Goal: Transaction & Acquisition: Purchase product/service

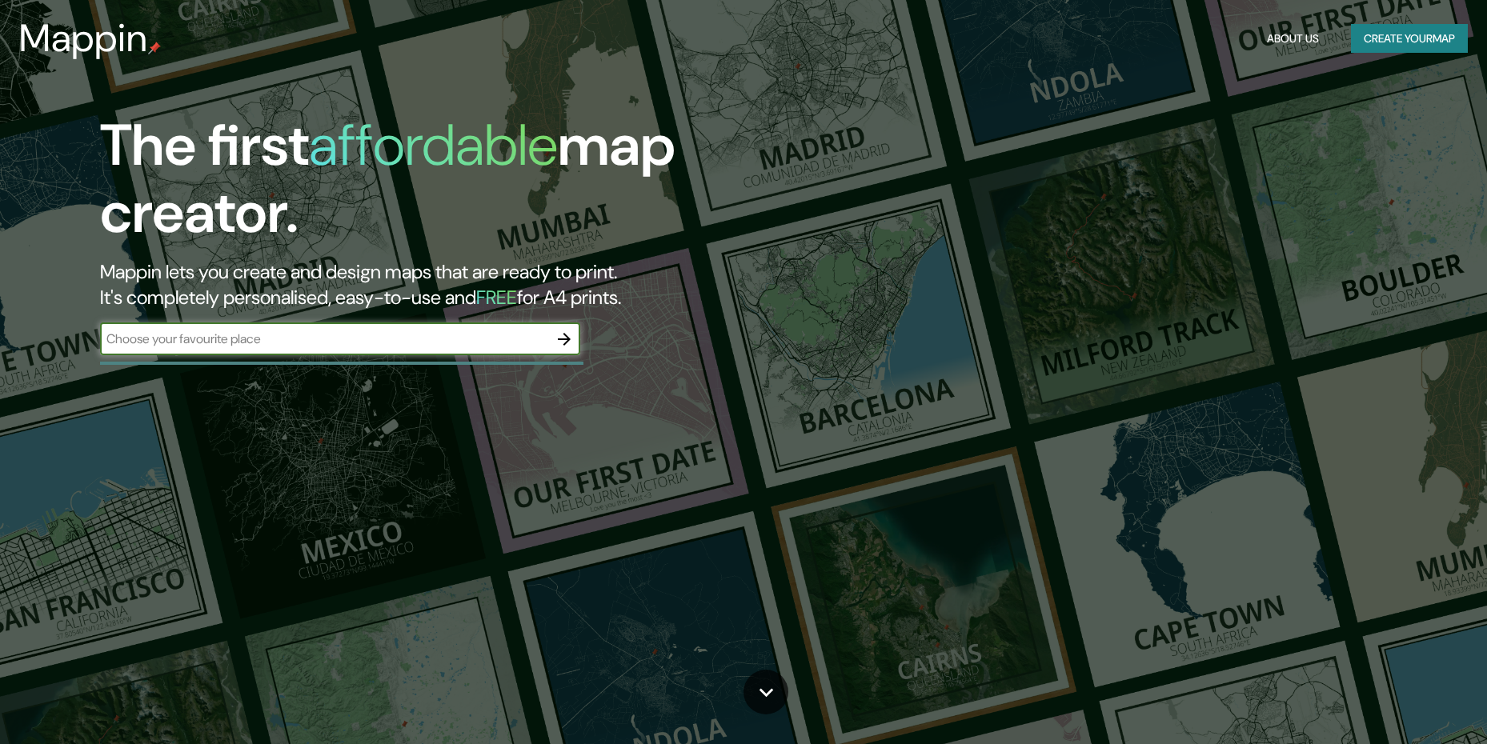
click at [1158, 237] on div "The first affordable map creator. Mappin lets you create and design maps that a…" at bounding box center [743, 372] width 1487 height 744
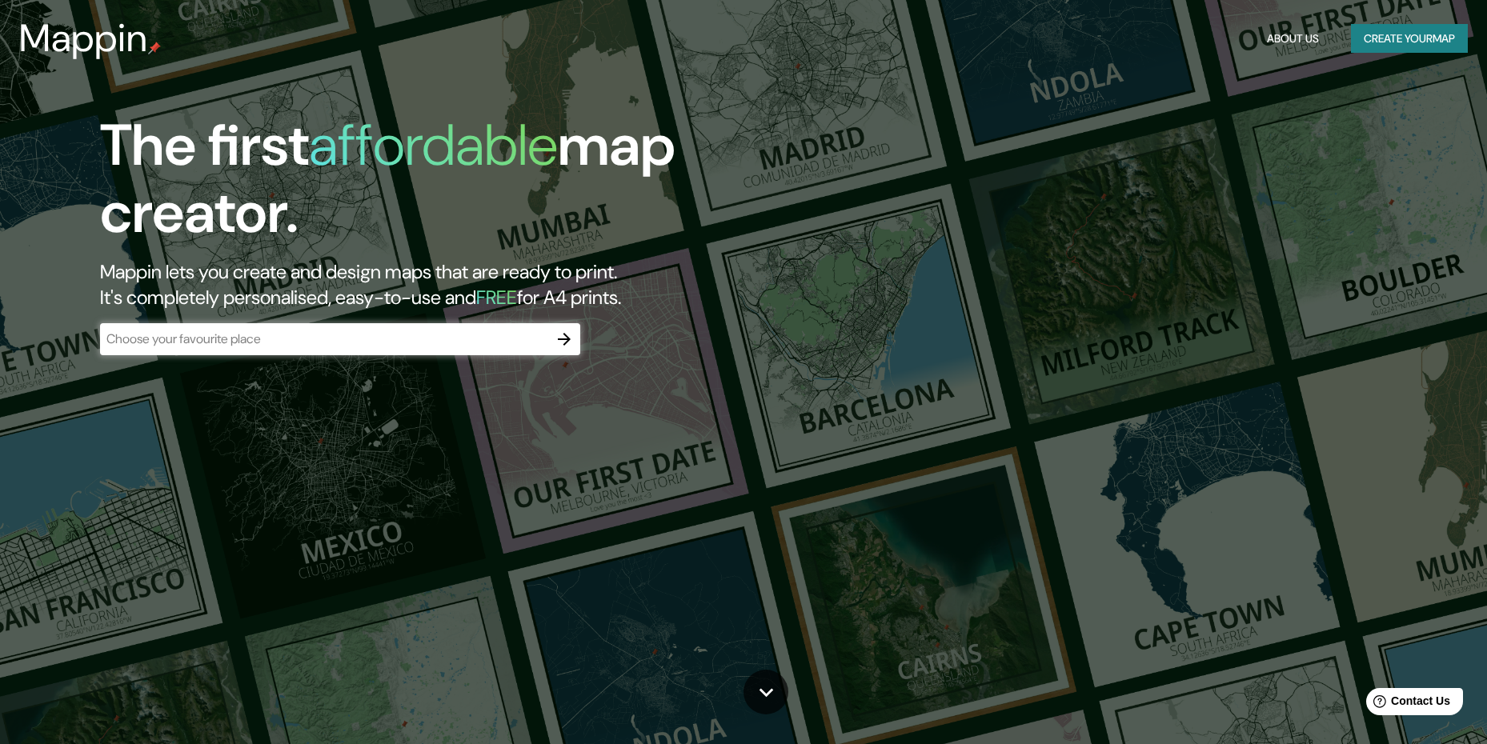
click at [549, 332] on button "button" at bounding box center [564, 339] width 32 height 32
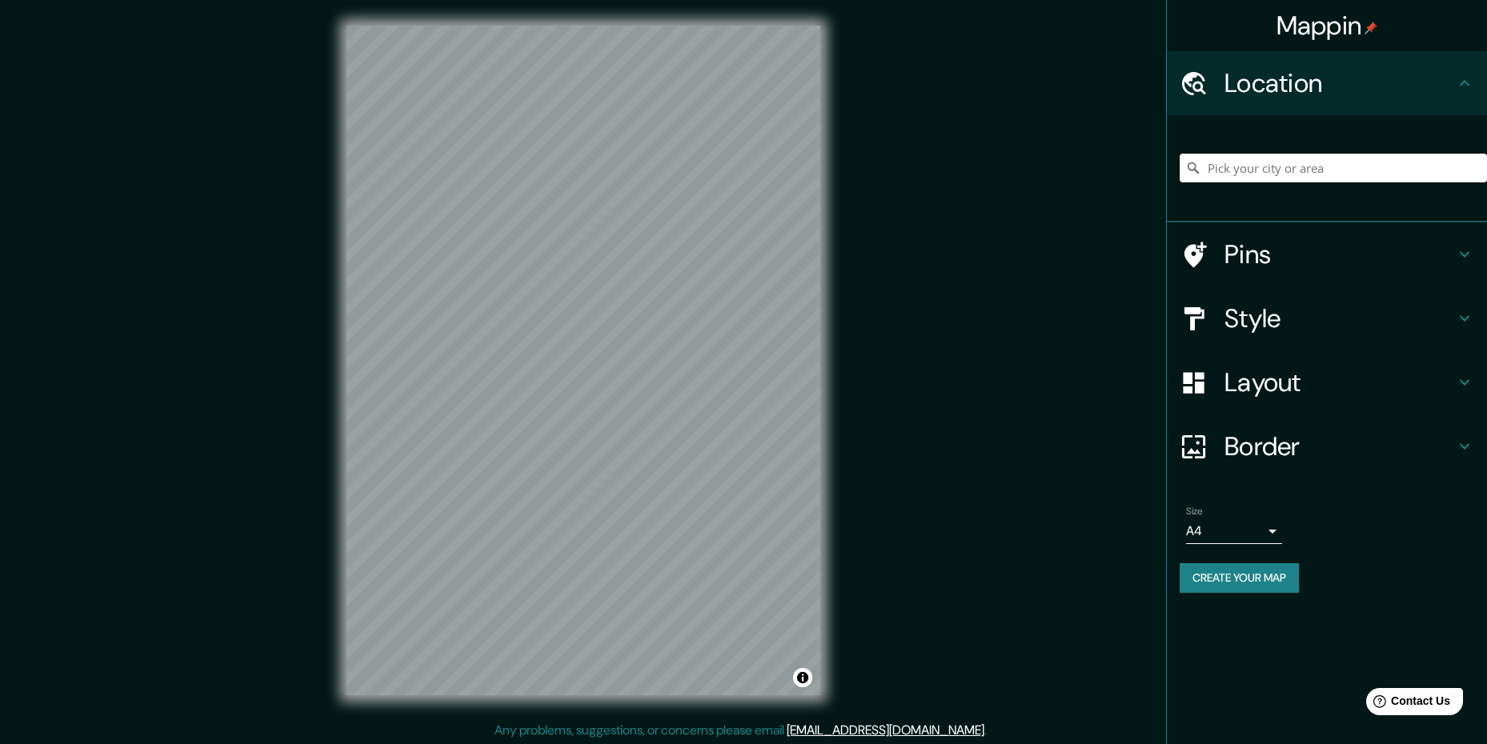
click at [1243, 182] on input "Pick your city or area" at bounding box center [1333, 168] width 307 height 29
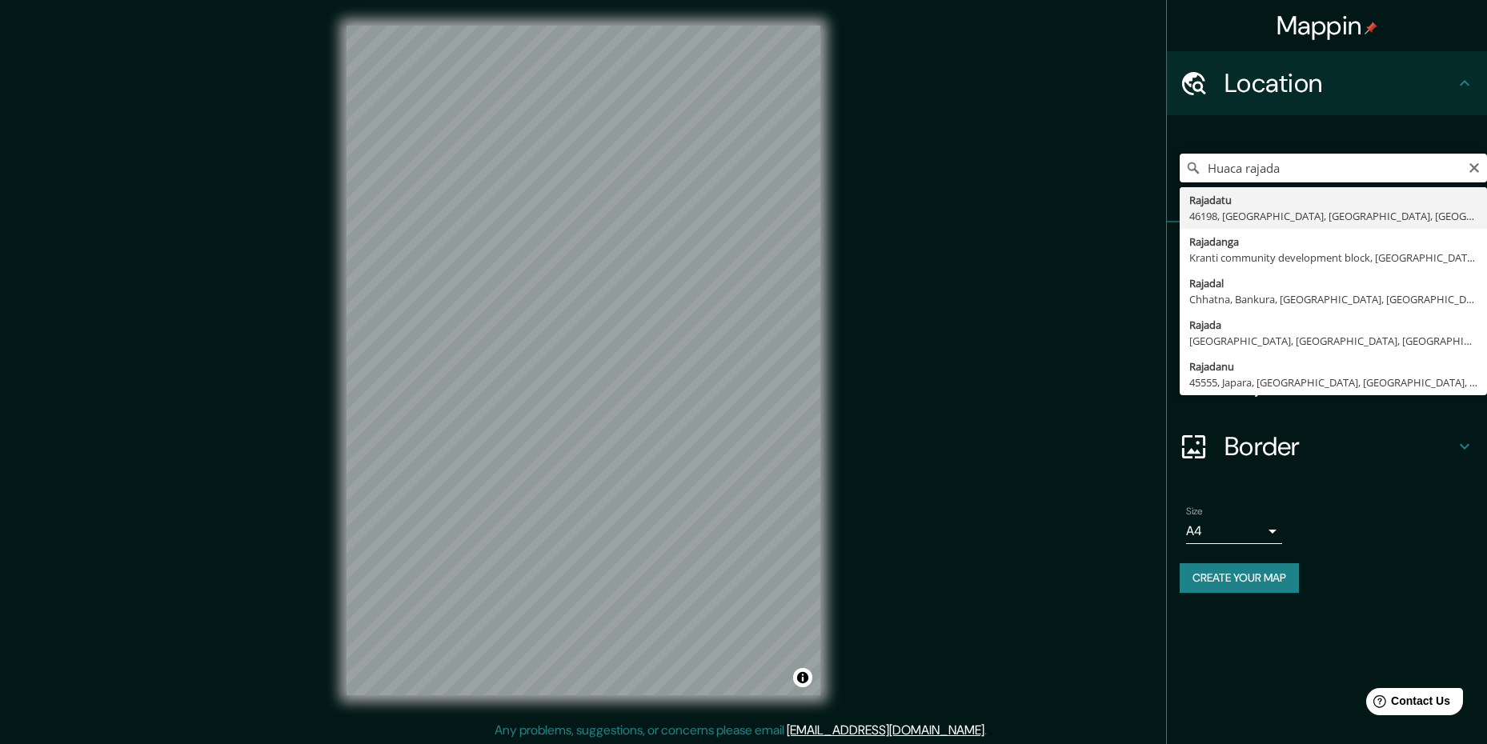
scroll to position [2, 0]
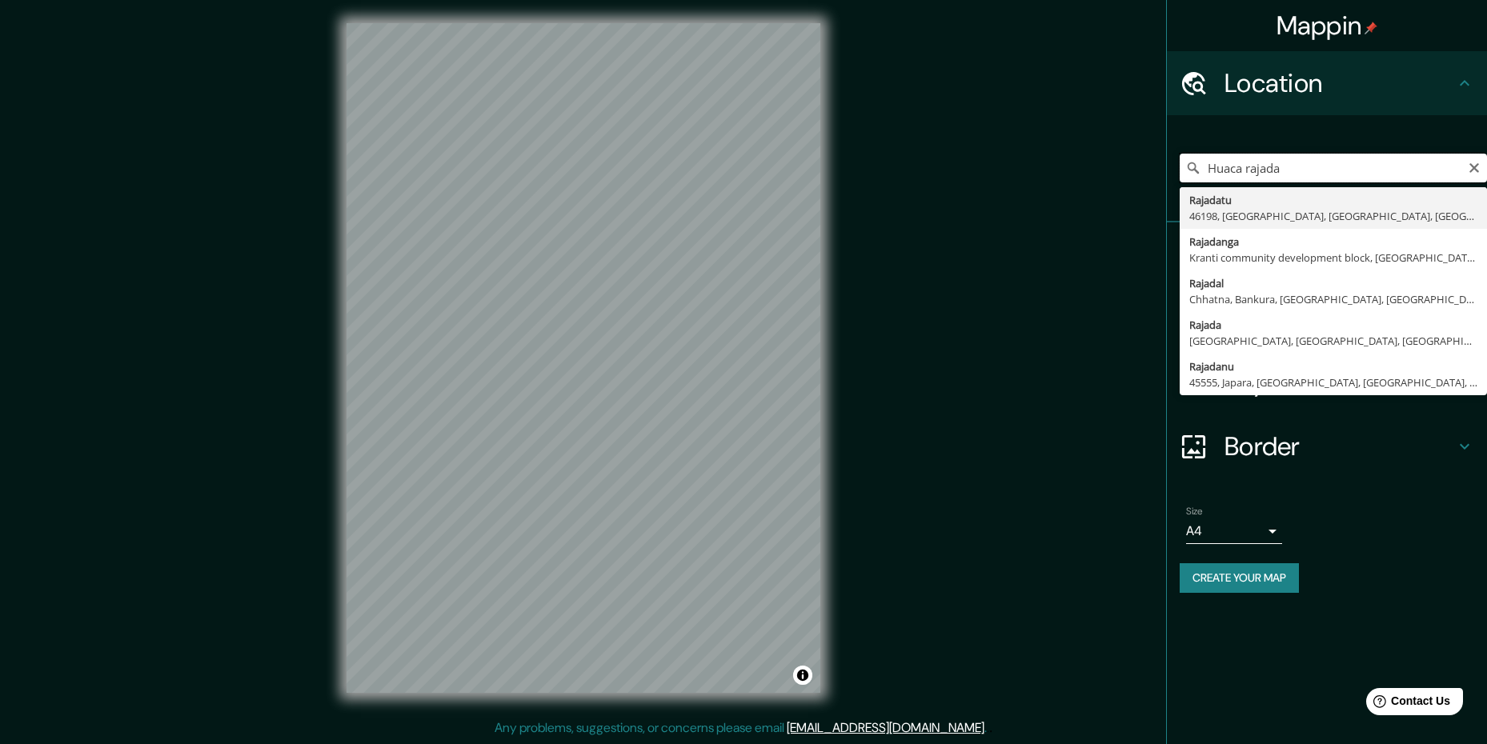
drag, startPoint x: 1314, startPoint y: 174, endPoint x: 1192, endPoint y: 176, distance: 122.5
click at [1192, 176] on input "Huaca rajada" at bounding box center [1333, 168] width 307 height 29
click at [1341, 168] on input "Huaca rajada" at bounding box center [1333, 168] width 307 height 29
type input "H"
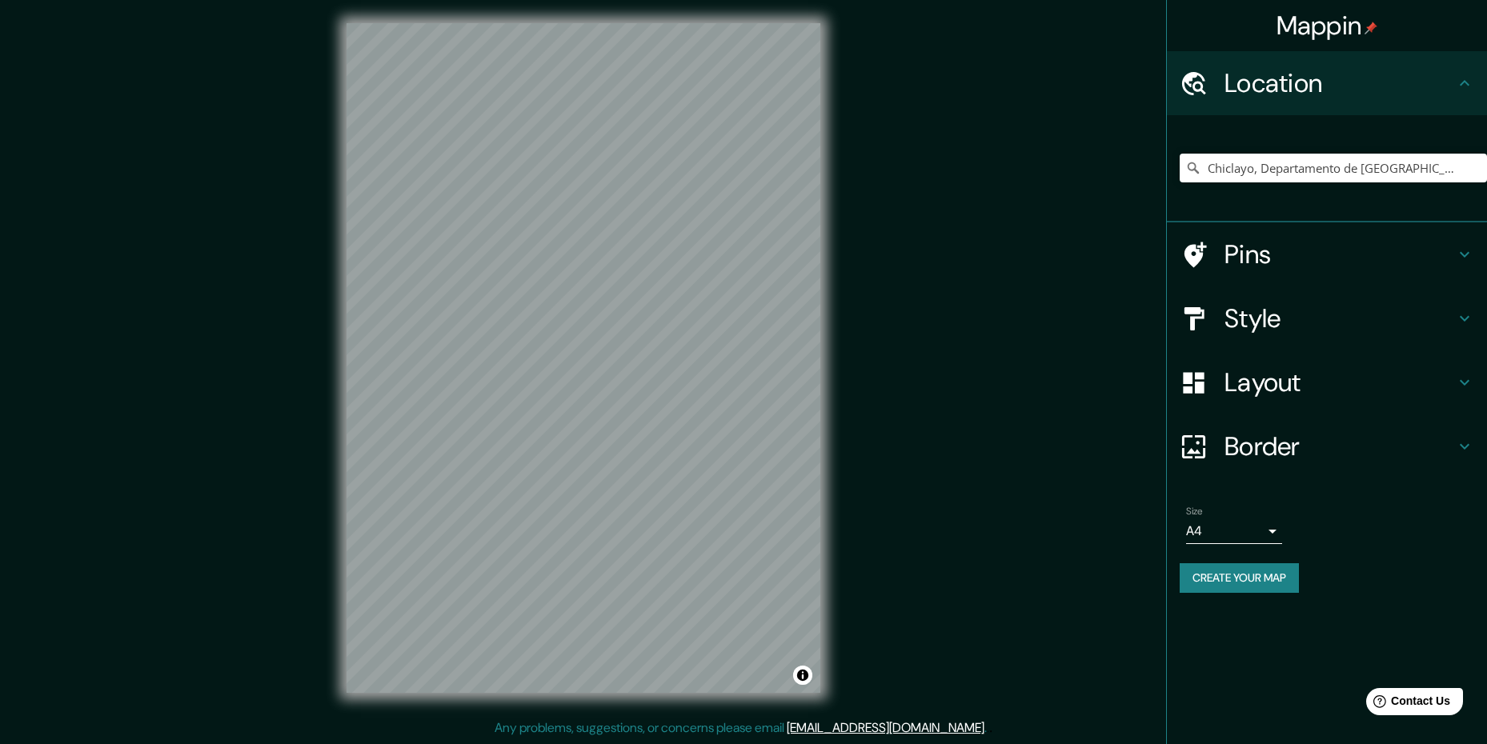
click at [1341, 260] on h4 "Pins" at bounding box center [1340, 255] width 231 height 32
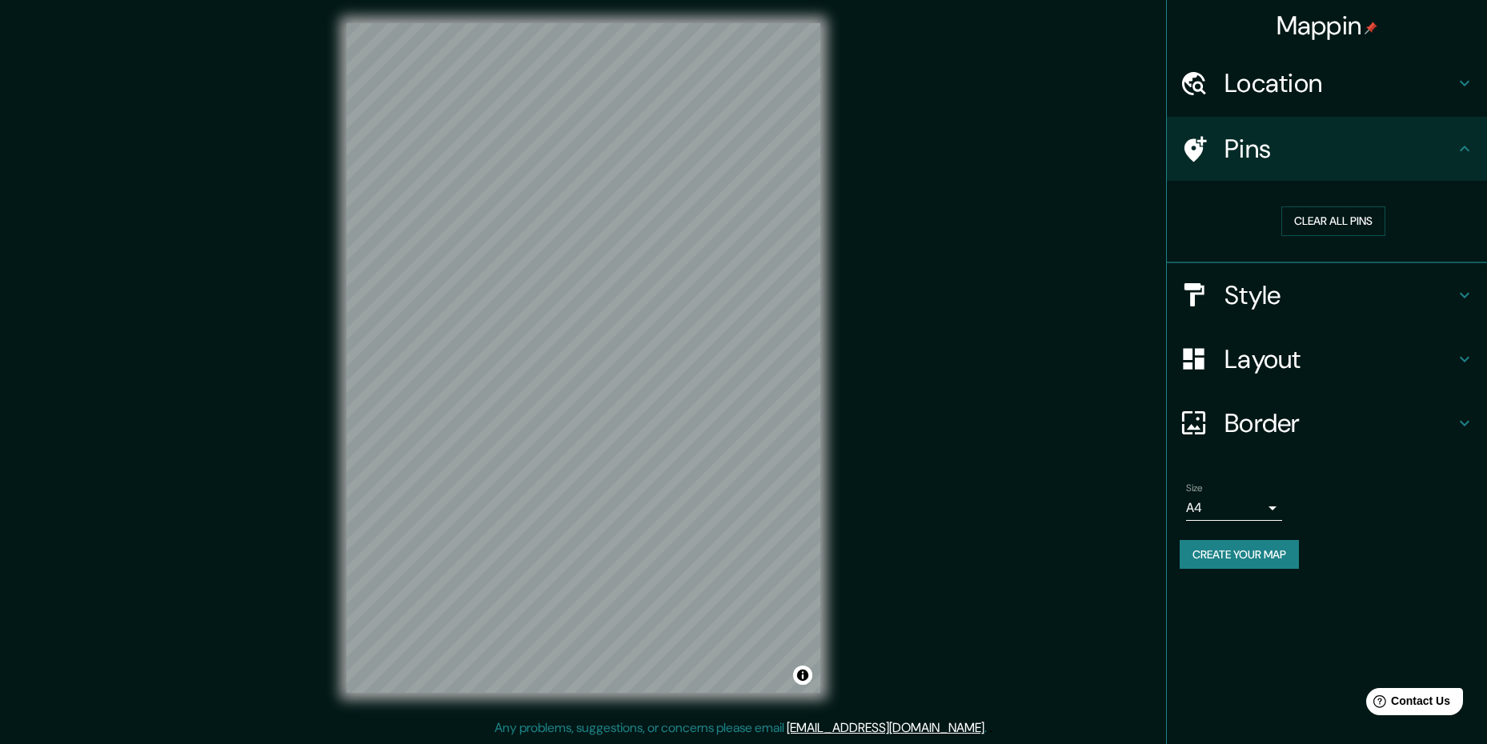
click at [1318, 148] on h4 "Pins" at bounding box center [1340, 149] width 231 height 32
click at [1315, 75] on h4 "Location" at bounding box center [1340, 83] width 231 height 32
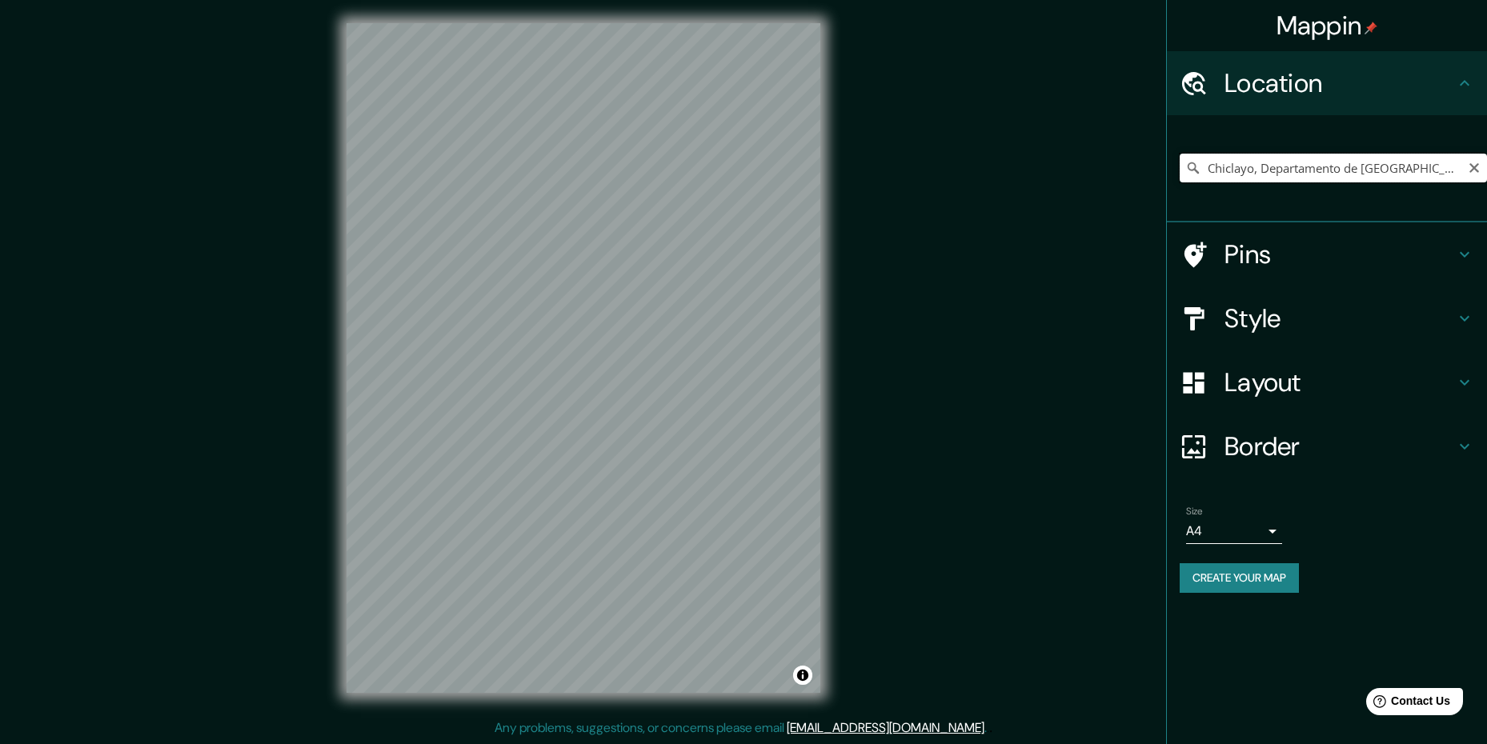
click at [1335, 169] on input "Chiclayo, Departamento de [GEOGRAPHIC_DATA], [GEOGRAPHIC_DATA]" at bounding box center [1333, 168] width 307 height 29
click at [1395, 178] on input "Chiclayo, Departamento de [GEOGRAPHIC_DATA], [GEOGRAPHIC_DATA]" at bounding box center [1333, 168] width 307 height 29
click at [1322, 159] on input "Chiclayo, Departamento de [GEOGRAPHIC_DATA], [GEOGRAPHIC_DATA]" at bounding box center [1333, 168] width 307 height 29
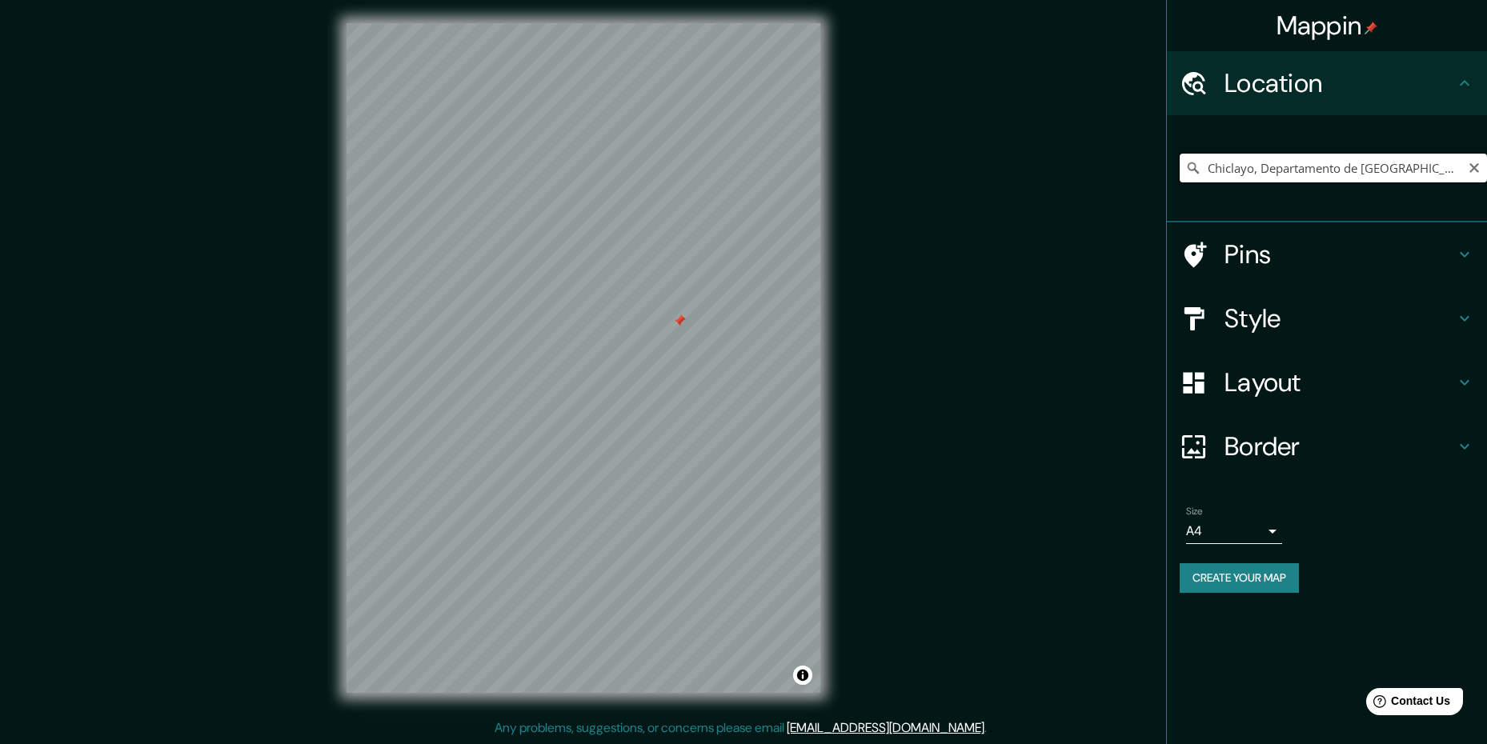
click at [1322, 164] on input "Chiclayo, Departamento de [GEOGRAPHIC_DATA], [GEOGRAPHIC_DATA]" at bounding box center [1333, 168] width 307 height 29
click at [1409, 167] on input "Chiclayo, Departamento de [GEOGRAPHIC_DATA], [GEOGRAPHIC_DATA]" at bounding box center [1333, 168] width 307 height 29
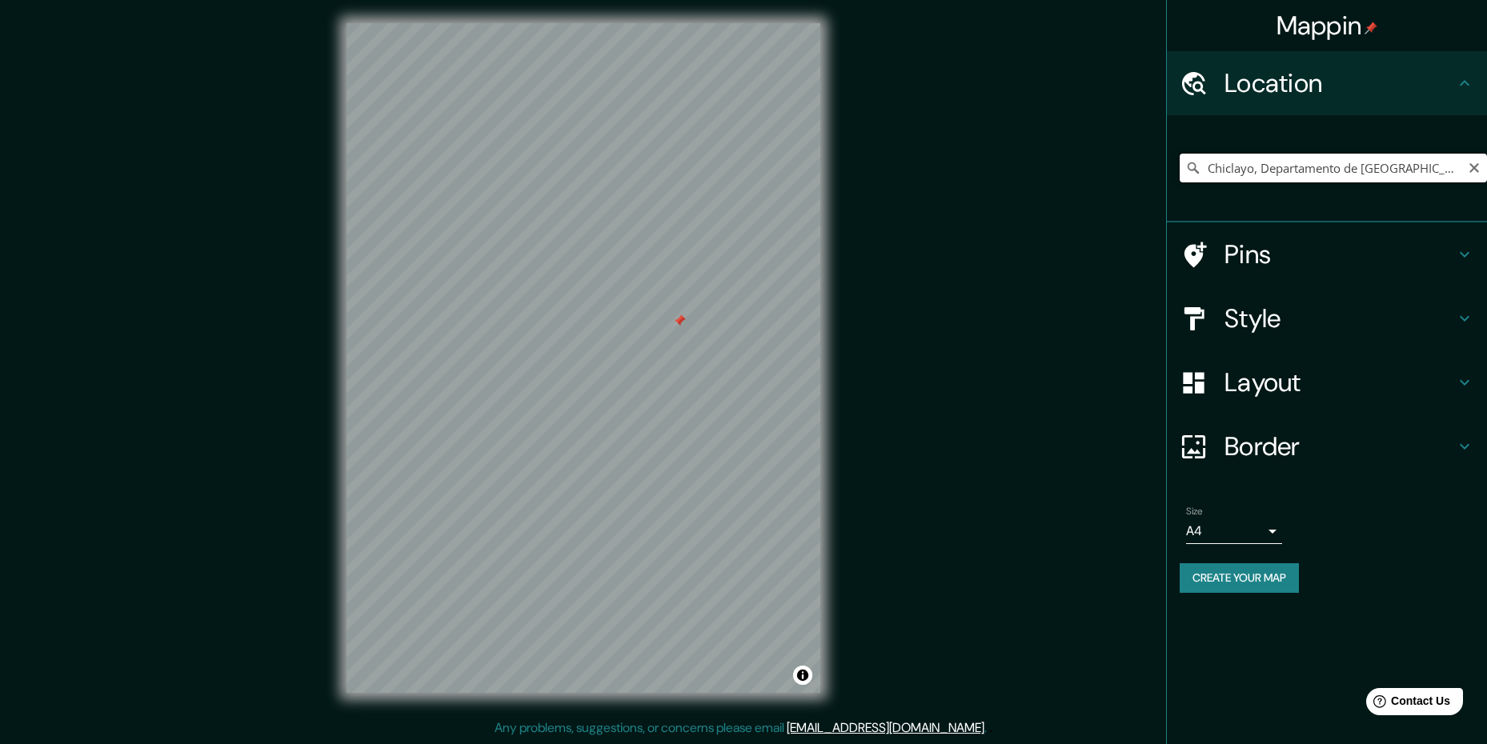
click at [1409, 167] on input "Chiclayo, Departamento de [GEOGRAPHIC_DATA], [GEOGRAPHIC_DATA]" at bounding box center [1333, 168] width 307 height 29
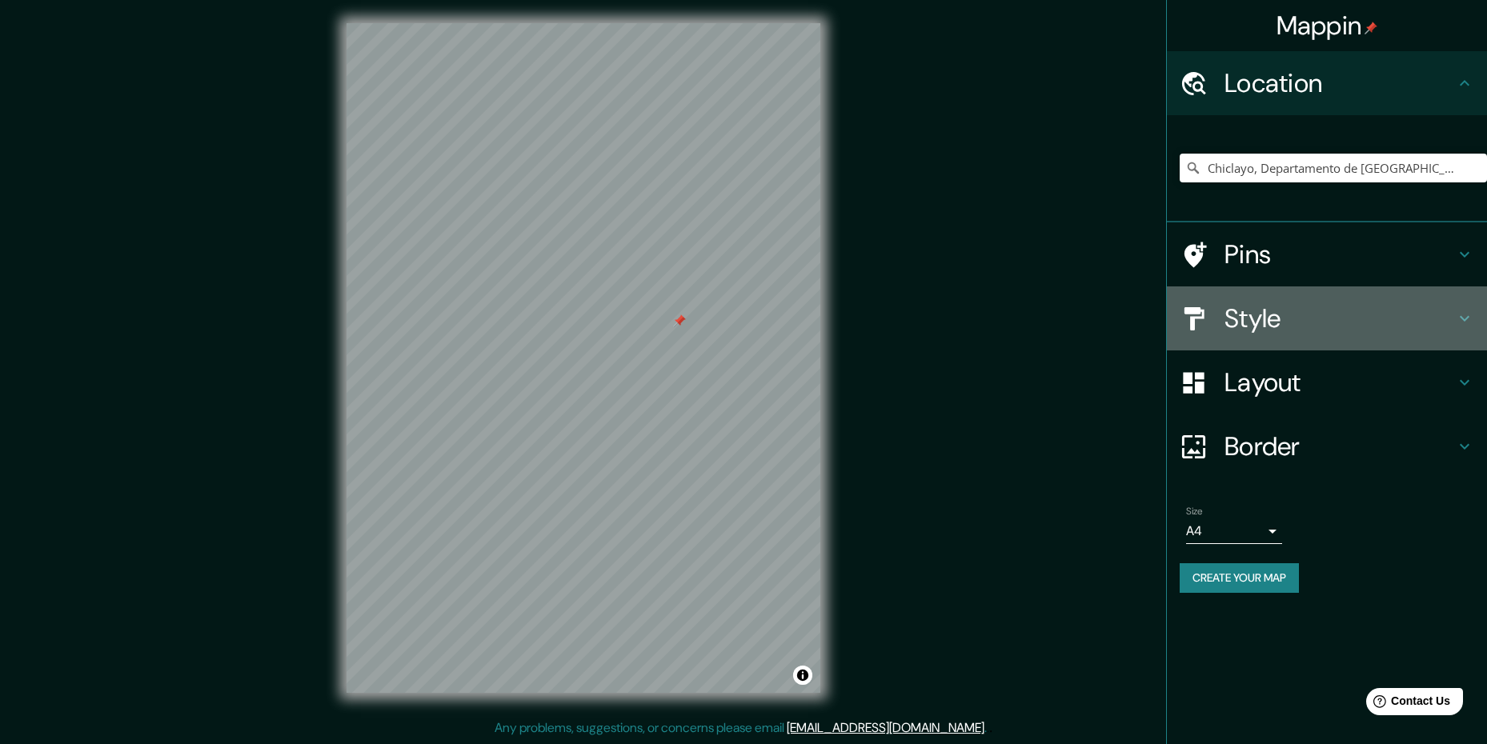
click at [1280, 330] on h4 "Style" at bounding box center [1340, 319] width 231 height 32
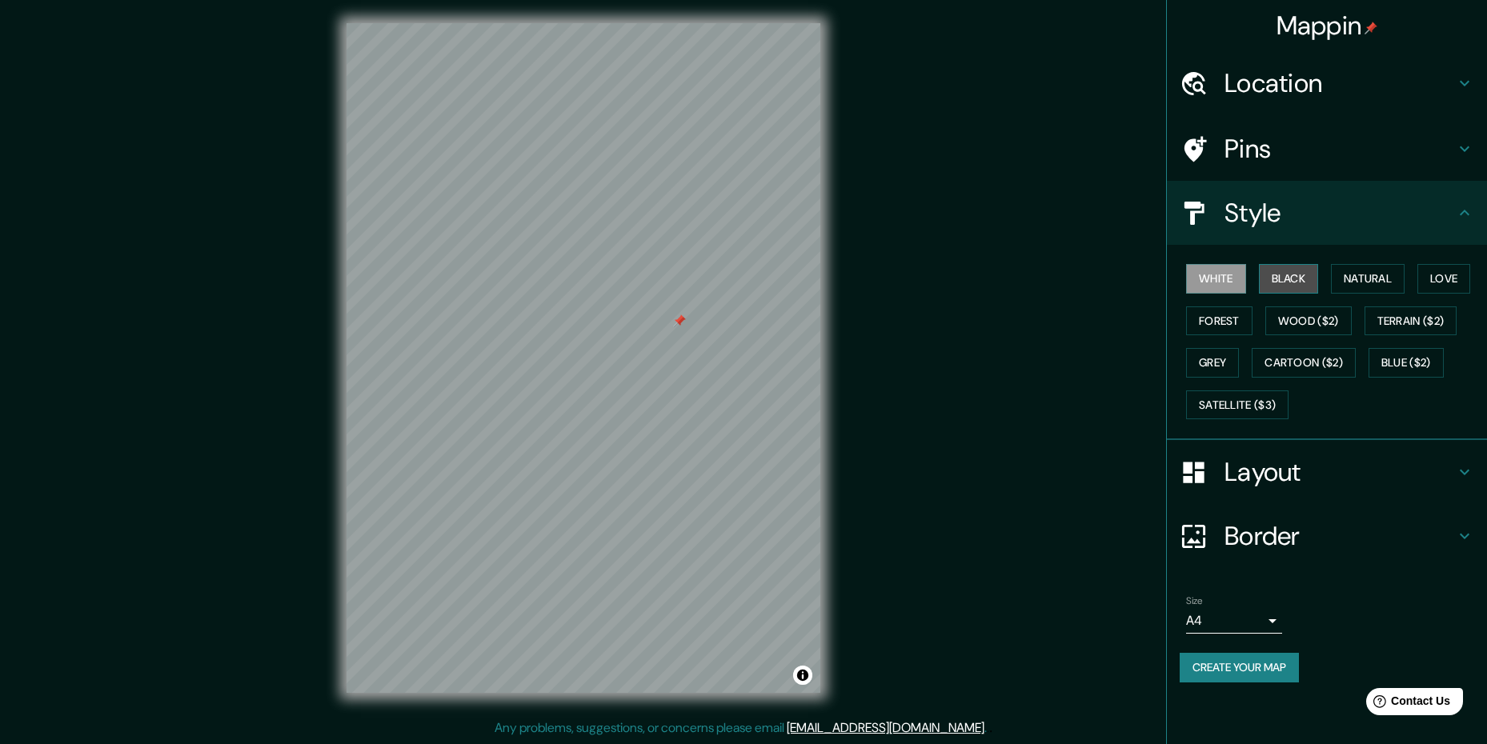
click at [1293, 280] on button "Black" at bounding box center [1289, 279] width 60 height 30
click at [1336, 280] on button "Natural" at bounding box center [1368, 279] width 74 height 30
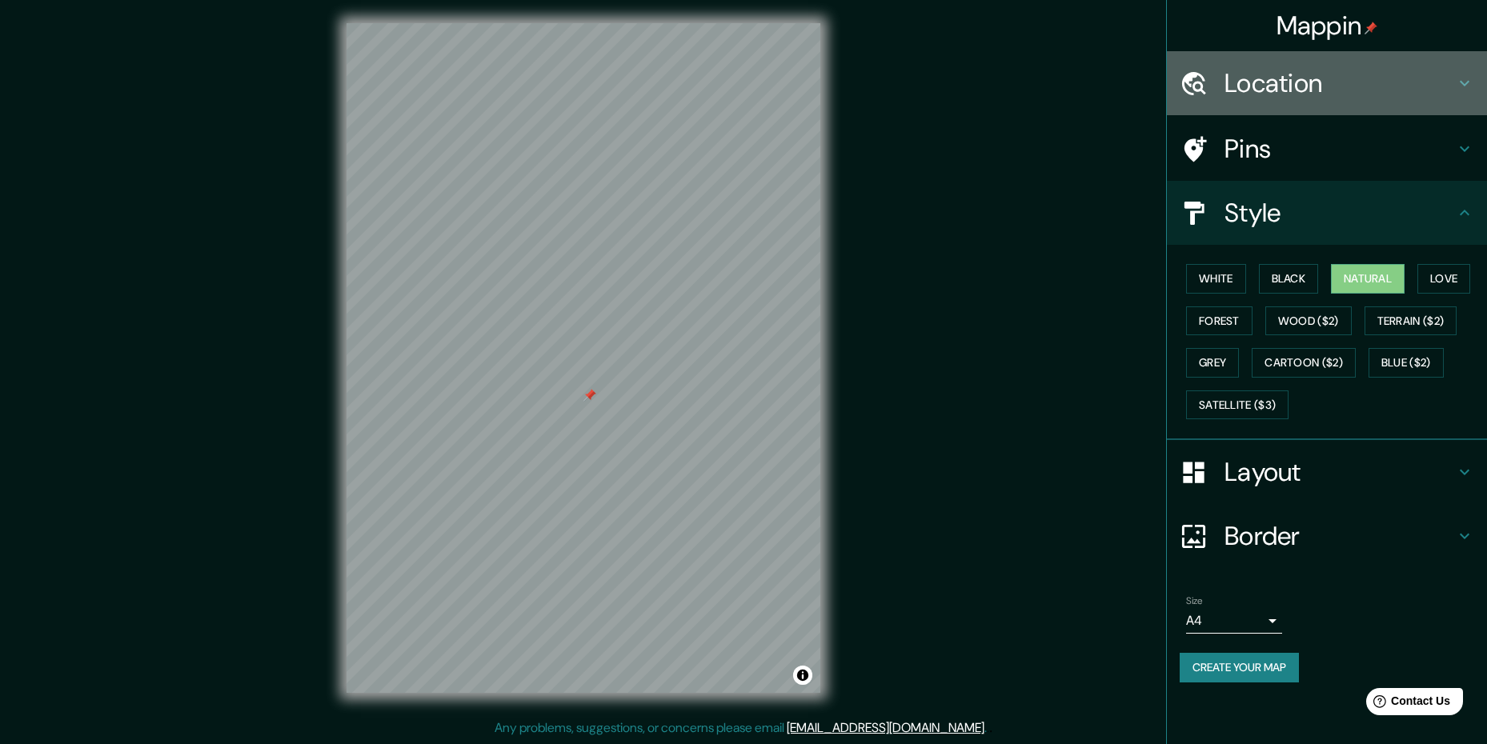
click at [1326, 90] on h4 "Location" at bounding box center [1340, 83] width 231 height 32
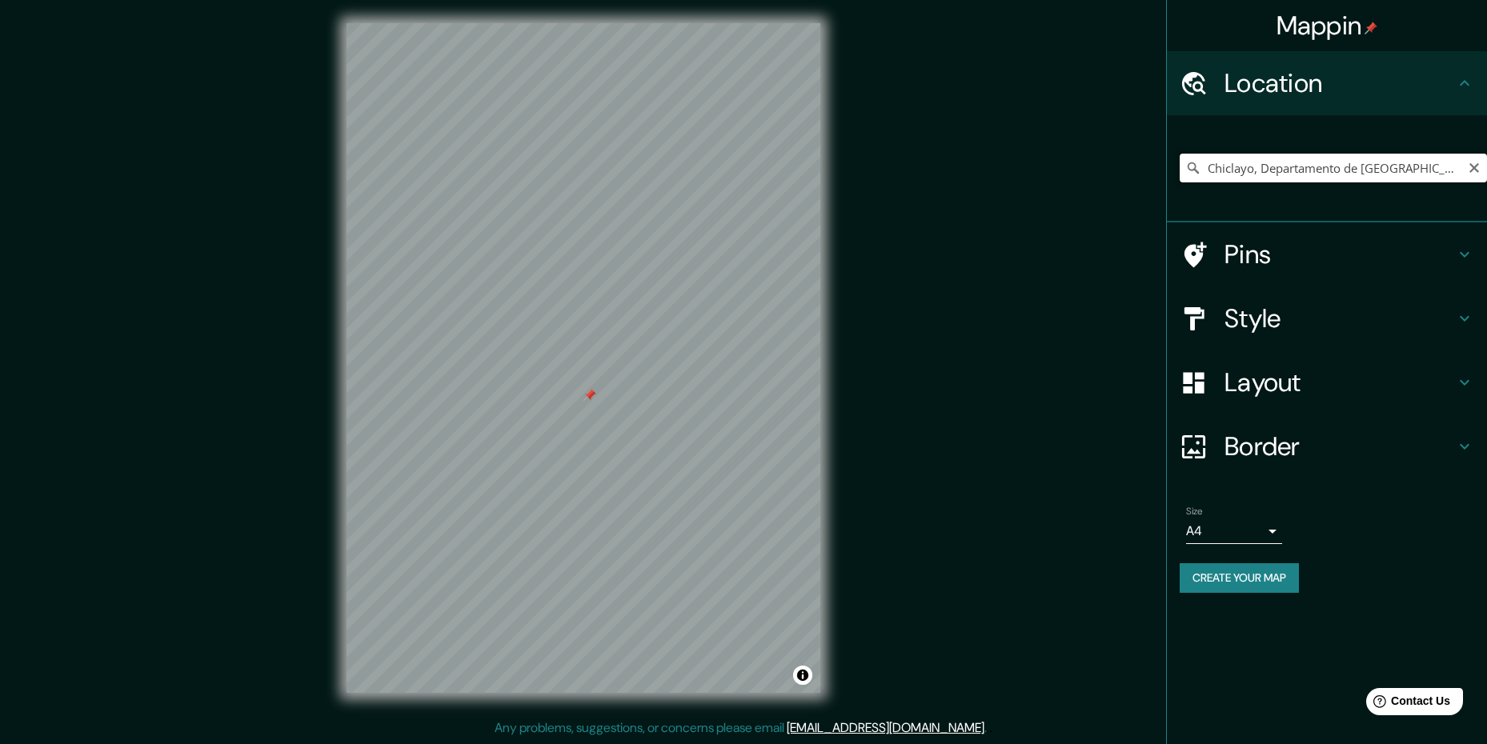
click at [1356, 167] on input "Chiclayo, Departamento de [GEOGRAPHIC_DATA], [GEOGRAPHIC_DATA]" at bounding box center [1333, 168] width 307 height 29
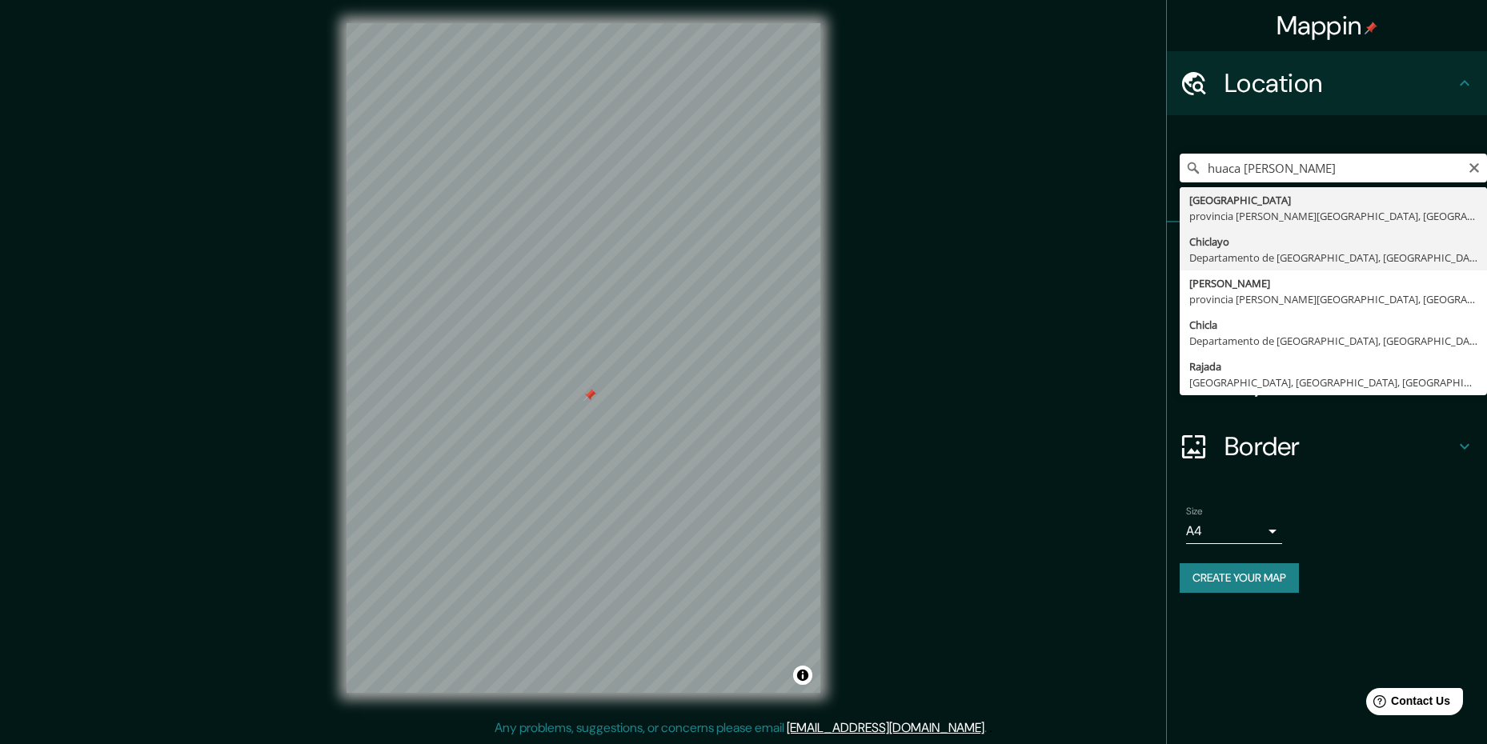
type input "Chiclayo, Departamento de [GEOGRAPHIC_DATA], [GEOGRAPHIC_DATA]"
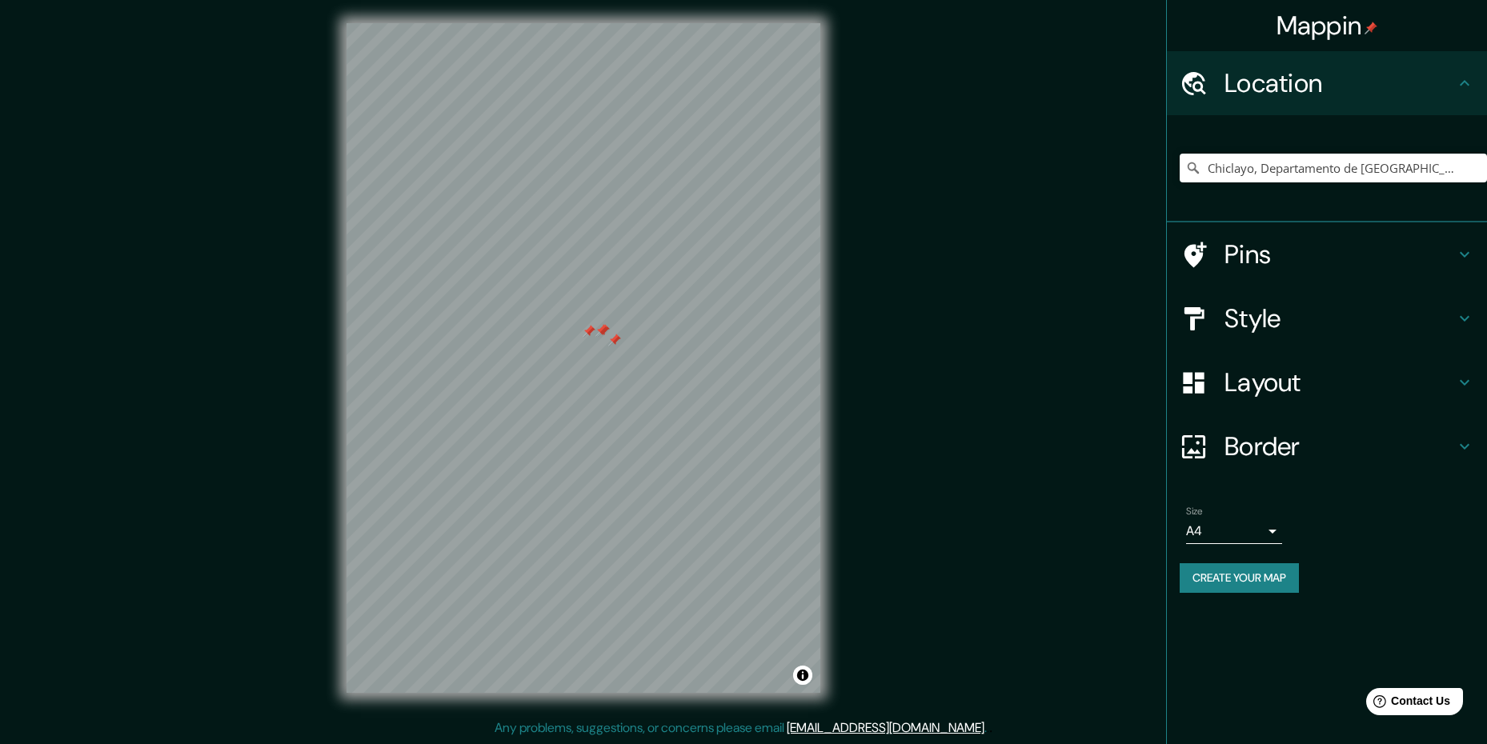
drag, startPoint x: 524, startPoint y: 341, endPoint x: 618, endPoint y: 335, distance: 94.6
click at [618, 335] on div at bounding box center [614, 340] width 13 height 13
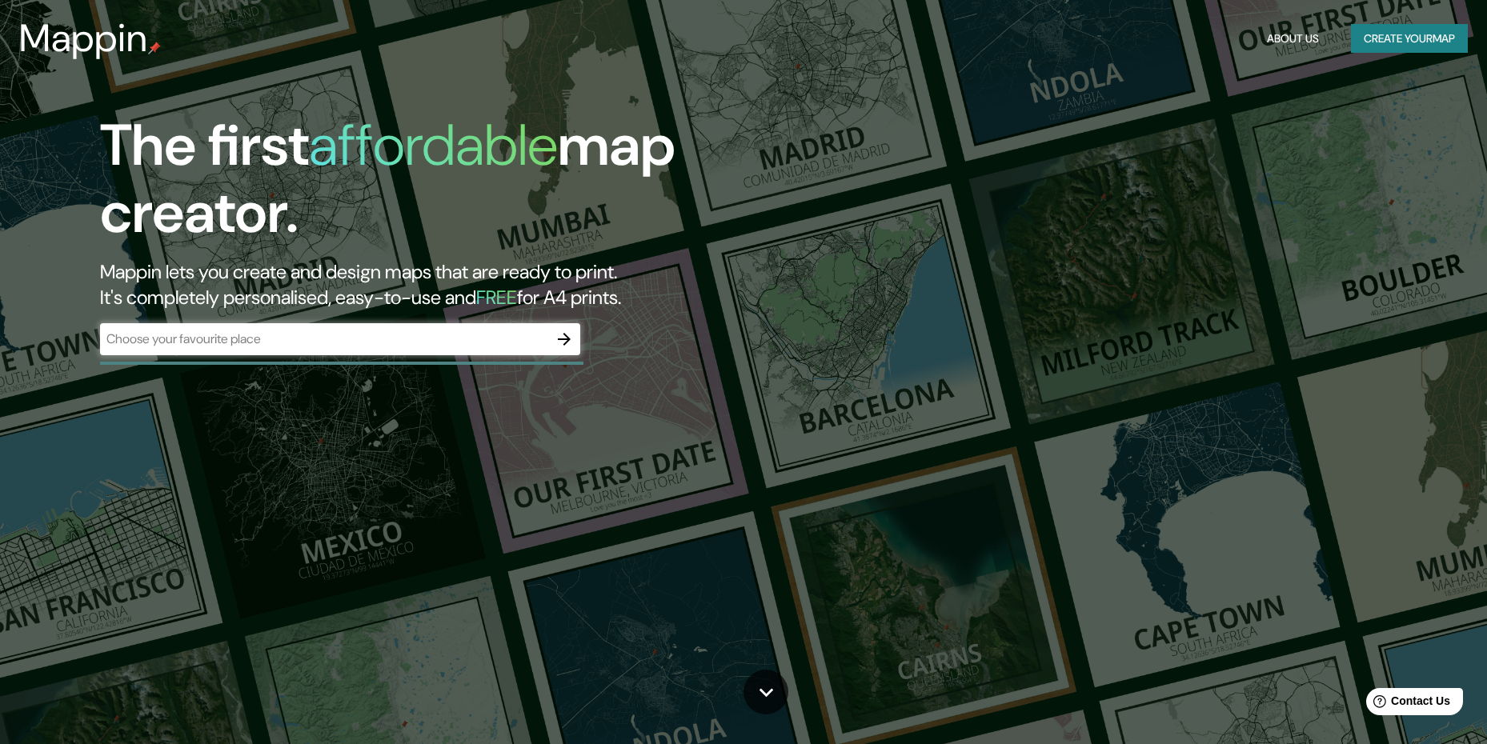
click at [504, 268] on h2 "Mappin lets you create and design maps that are ready to print. It's completely…" at bounding box center [472, 284] width 744 height 51
click at [512, 355] on div "​" at bounding box center [340, 340] width 480 height 35
click at [548, 337] on div at bounding box center [564, 339] width 32 height 32
click at [570, 335] on icon "button" at bounding box center [564, 339] width 19 height 19
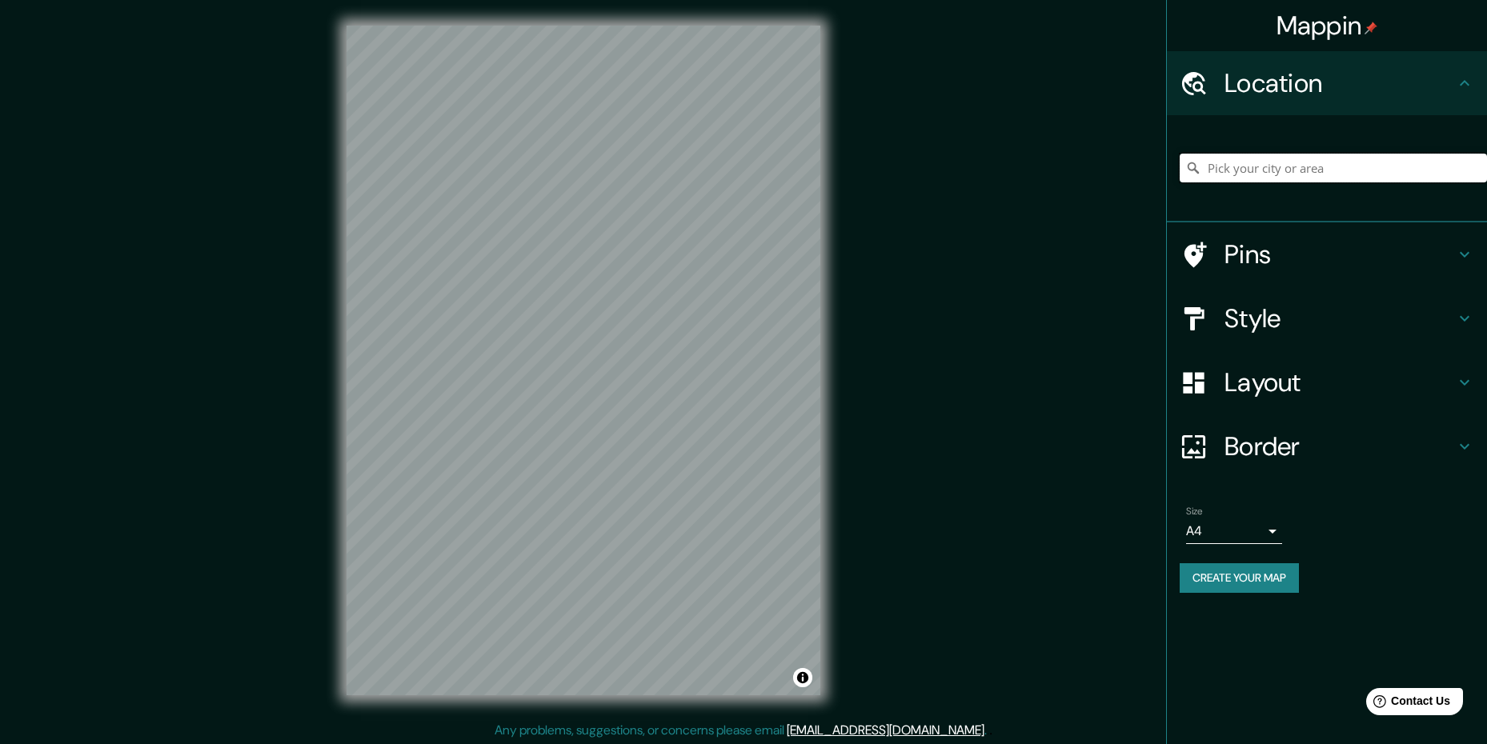
click at [1366, 178] on input "Pick your city or area" at bounding box center [1333, 168] width 307 height 29
click at [1286, 159] on input "Pick your city or area" at bounding box center [1333, 168] width 307 height 29
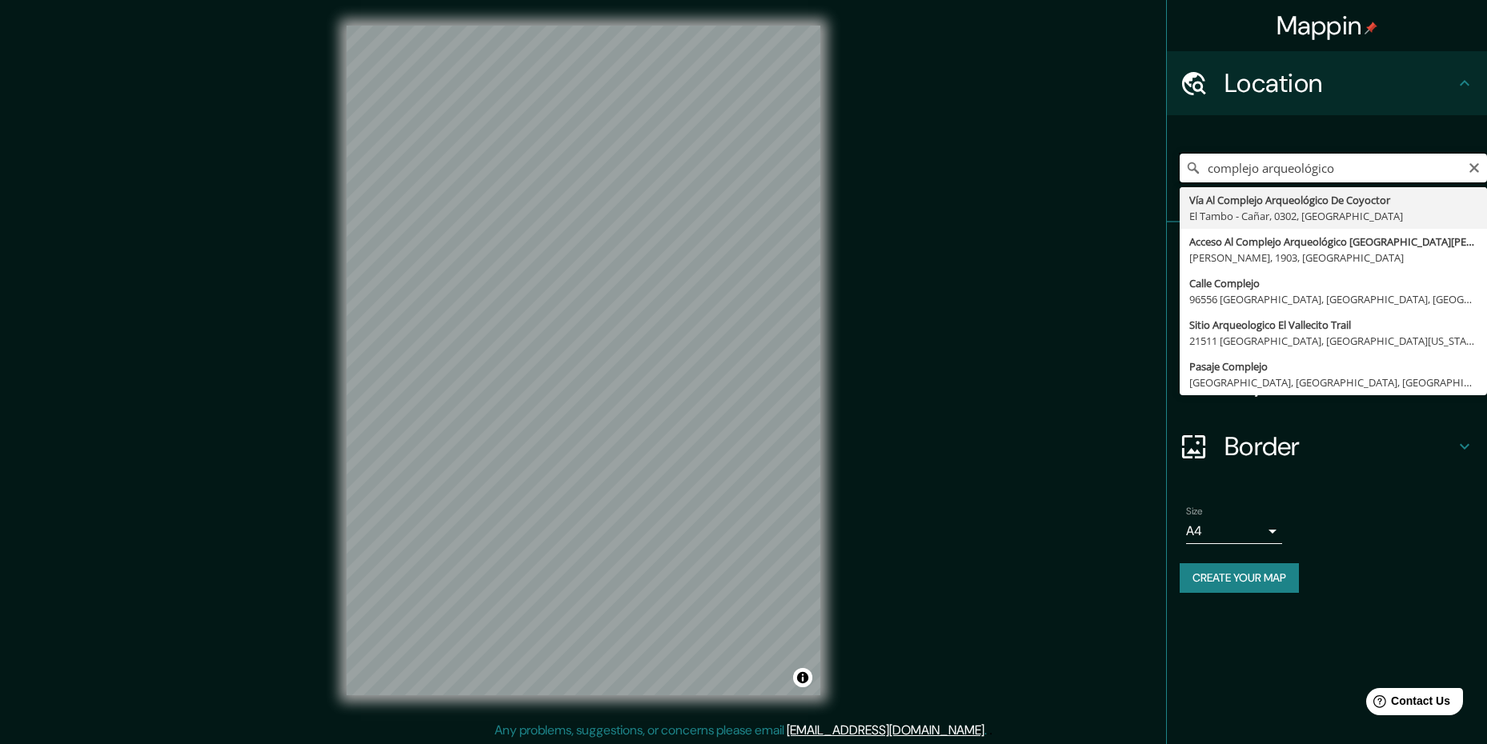
click at [1372, 167] on input "complejo arqueológico" at bounding box center [1333, 168] width 307 height 29
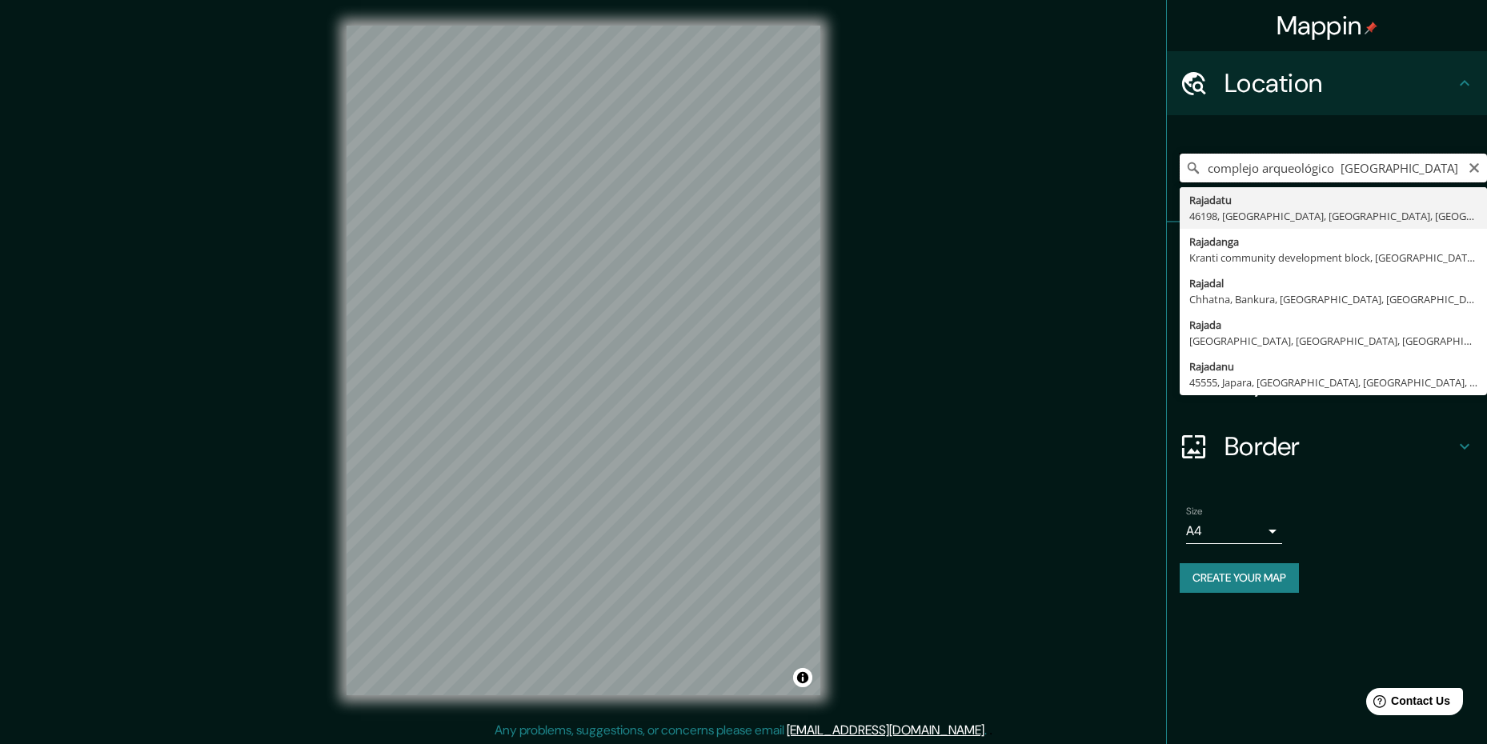
drag, startPoint x: 1415, startPoint y: 169, endPoint x: 1338, endPoint y: 180, distance: 77.7
click at [1338, 180] on input "complejo arqueológico [GEOGRAPHIC_DATA]" at bounding box center [1333, 168] width 307 height 29
click at [1338, 180] on input "Müsen, [GEOGRAPHIC_DATA], [GEOGRAPHIC_DATA], [GEOGRAPHIC_DATA]" at bounding box center [1333, 168] width 307 height 29
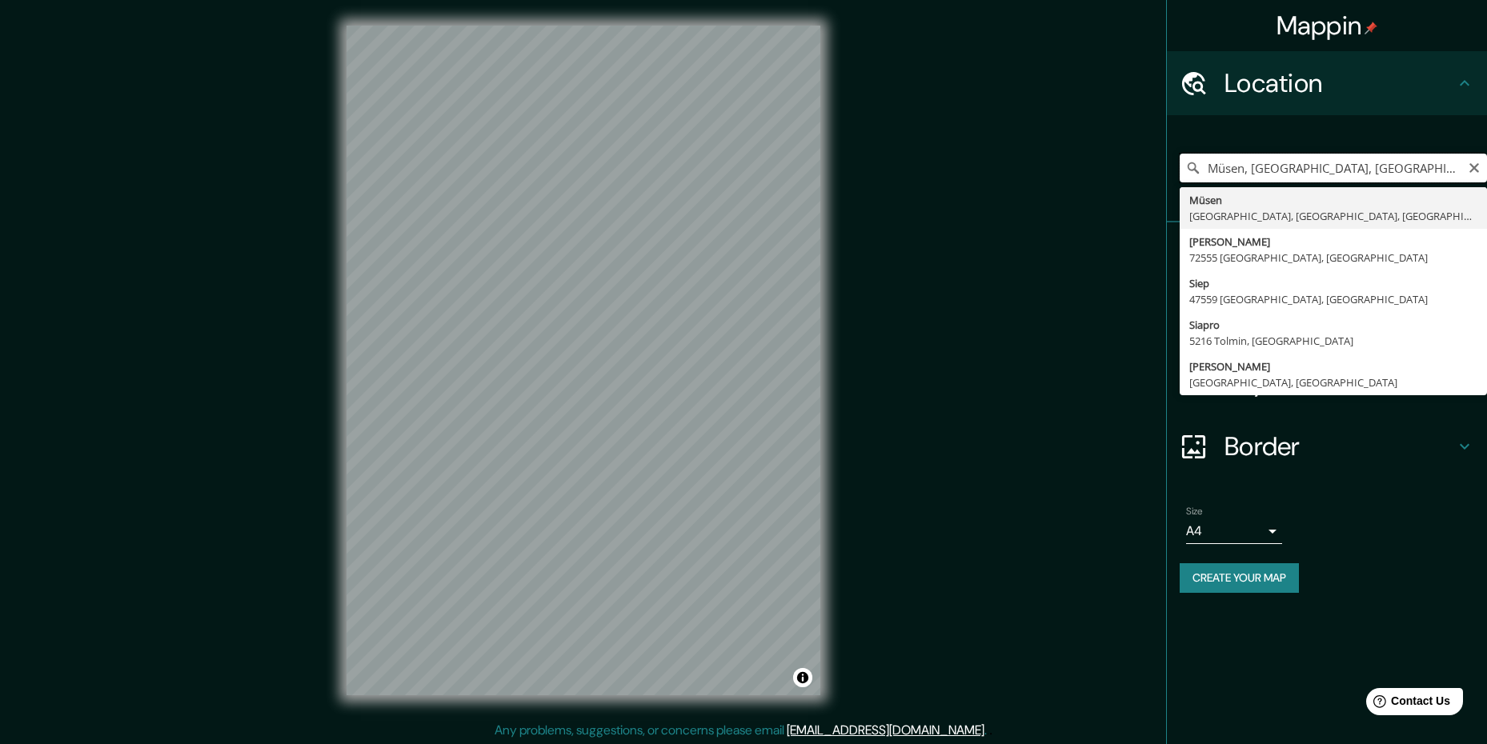
click at [1338, 180] on input "Müsen, [GEOGRAPHIC_DATA], [GEOGRAPHIC_DATA], [GEOGRAPHIC_DATA]" at bounding box center [1333, 168] width 307 height 29
drag, startPoint x: 1304, startPoint y: 174, endPoint x: 1144, endPoint y: 181, distance: 160.3
click at [1144, 181] on div "Mappin Location [GEOGRAPHIC_DATA][PERSON_NAME] Müsen [GEOGRAPHIC_DATA], [GEOGRA…" at bounding box center [743, 373] width 1487 height 747
type input "[GEOGRAPHIC_DATA][PERSON_NAME]"
click at [1471, 167] on icon "Clear" at bounding box center [1474, 168] width 13 height 13
